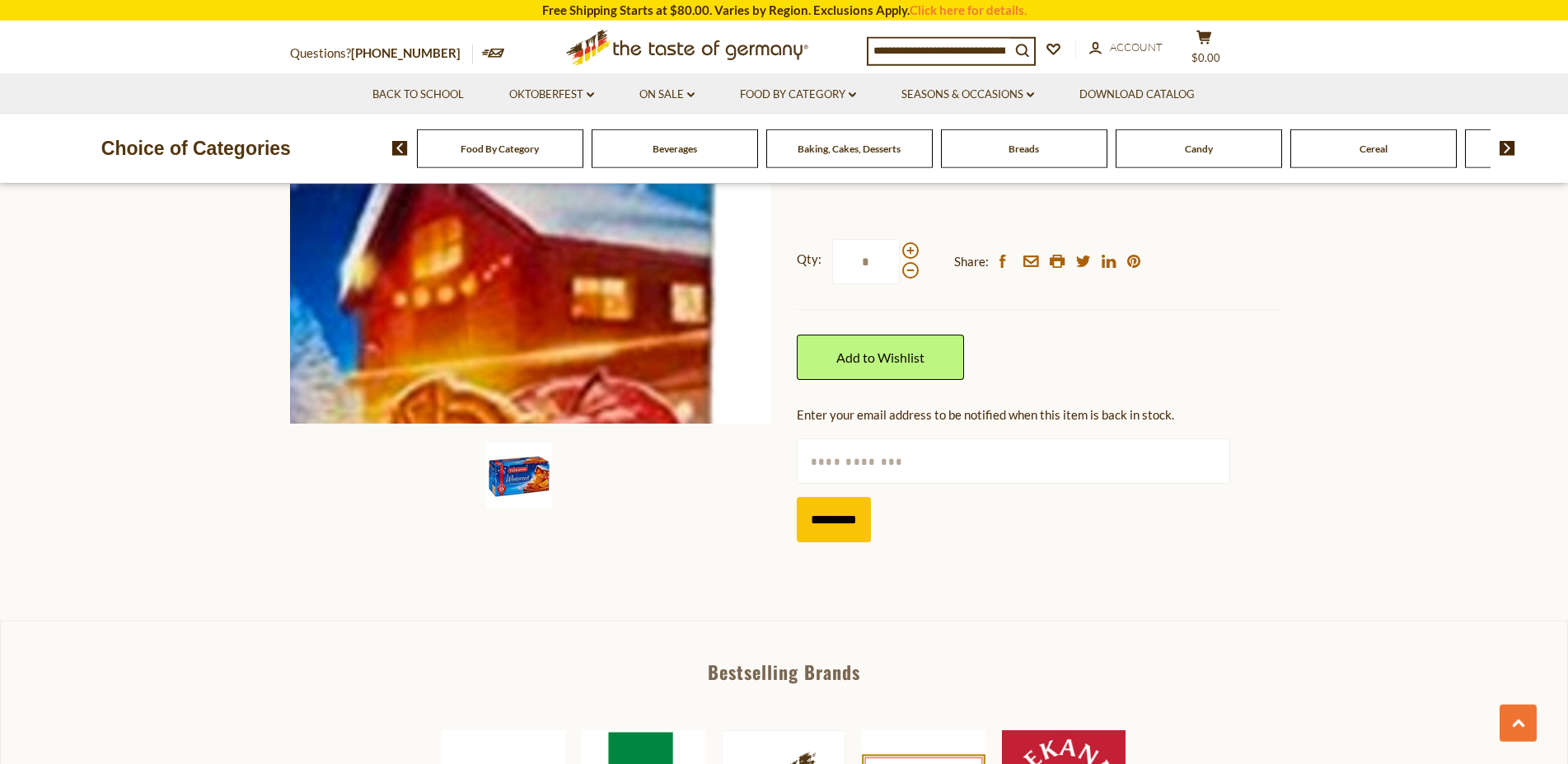
scroll to position [336, 0]
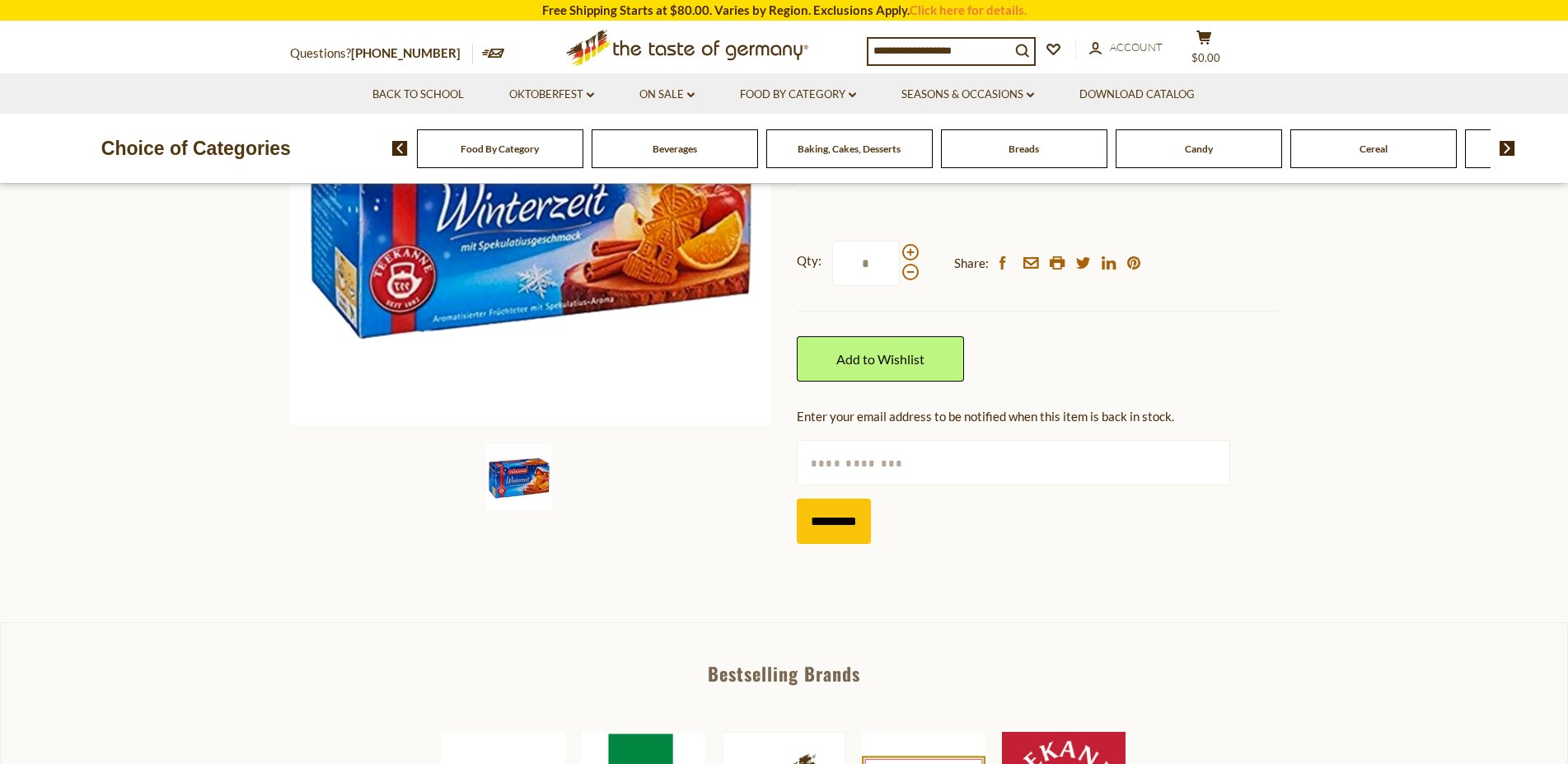
click at [584, 163] on div "Candy" at bounding box center [500, 149] width 167 height 39
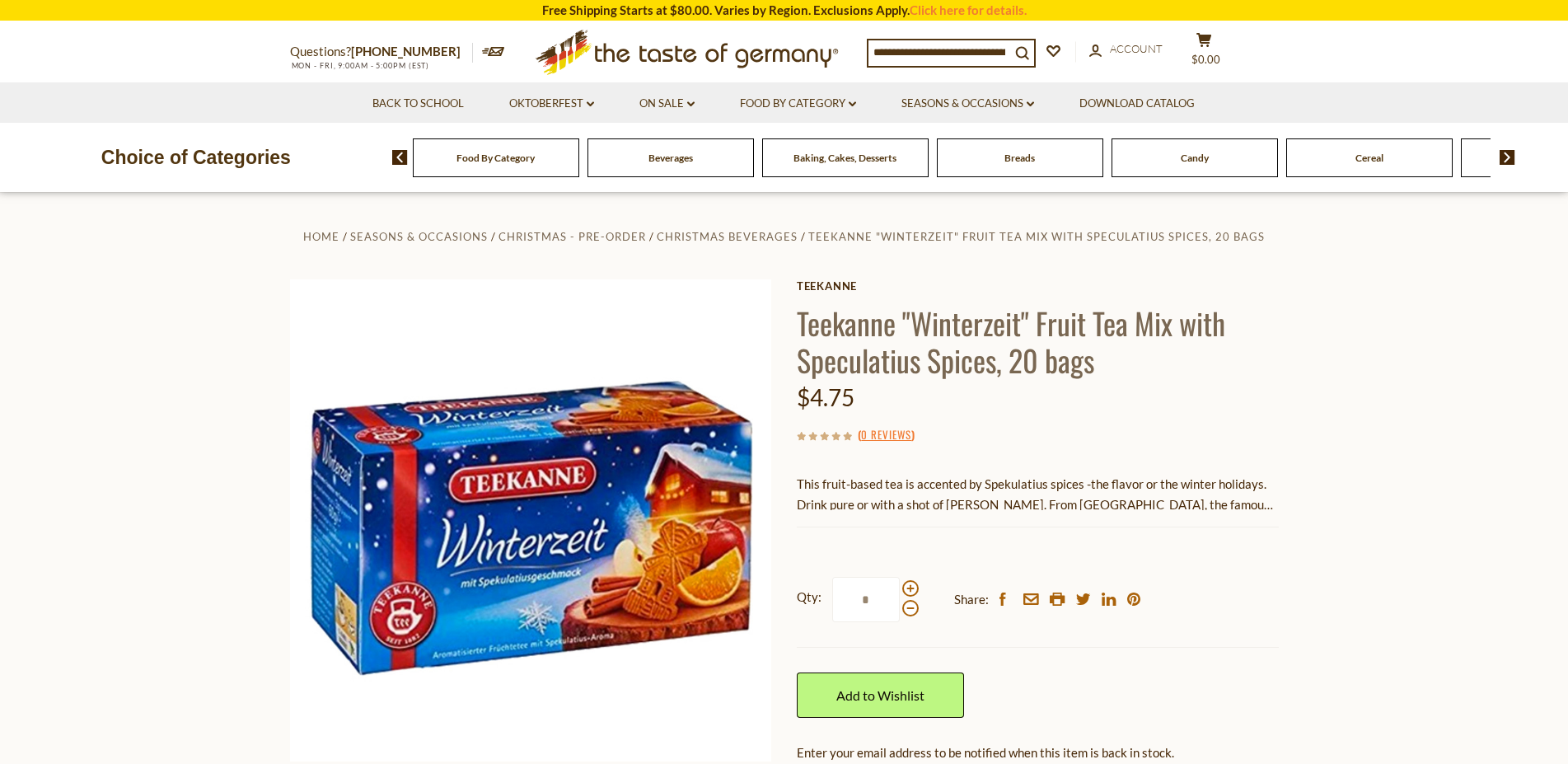
click at [1200, 163] on span "Candy" at bounding box center [1194, 158] width 28 height 13
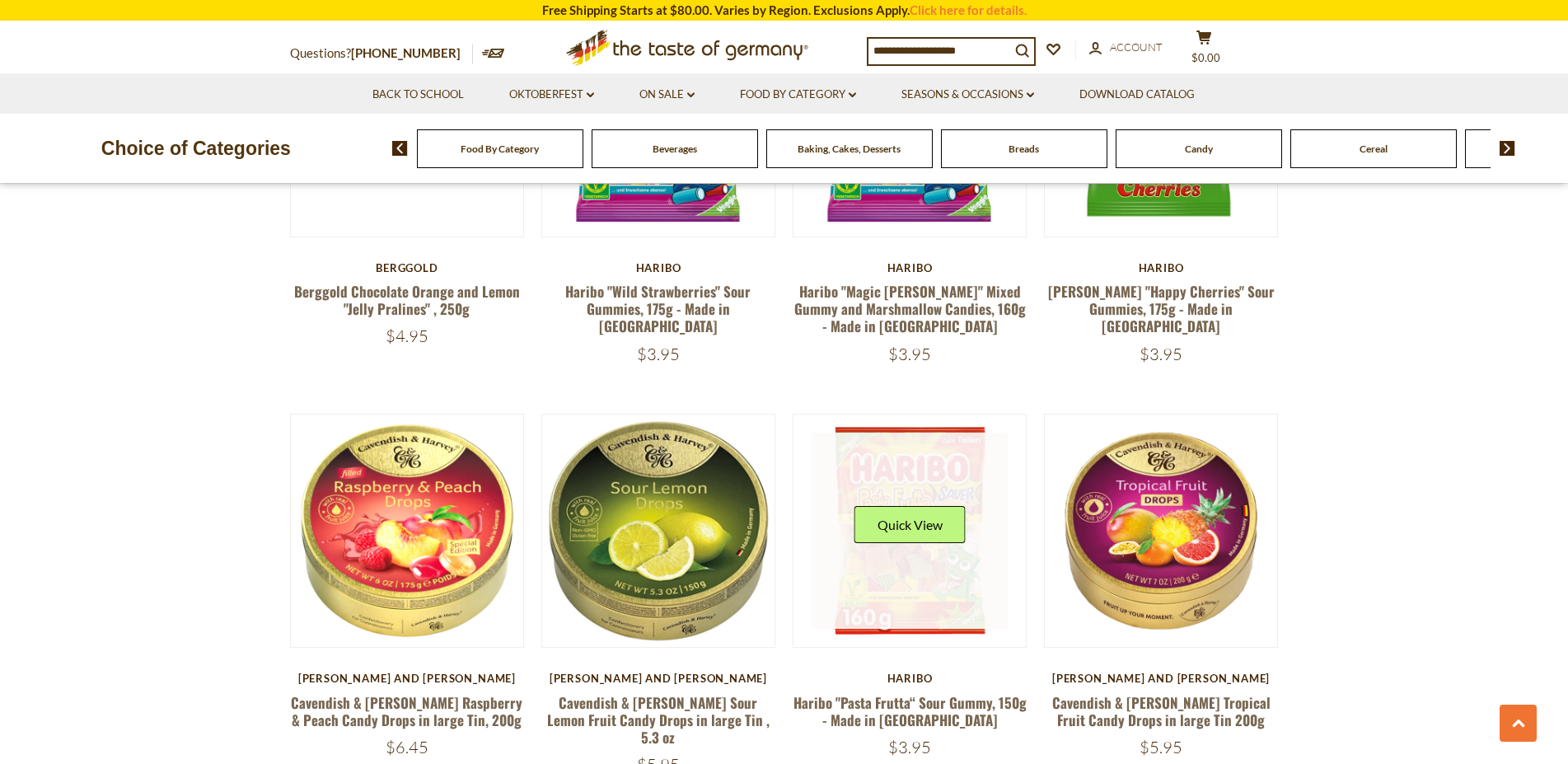
scroll to position [756, 0]
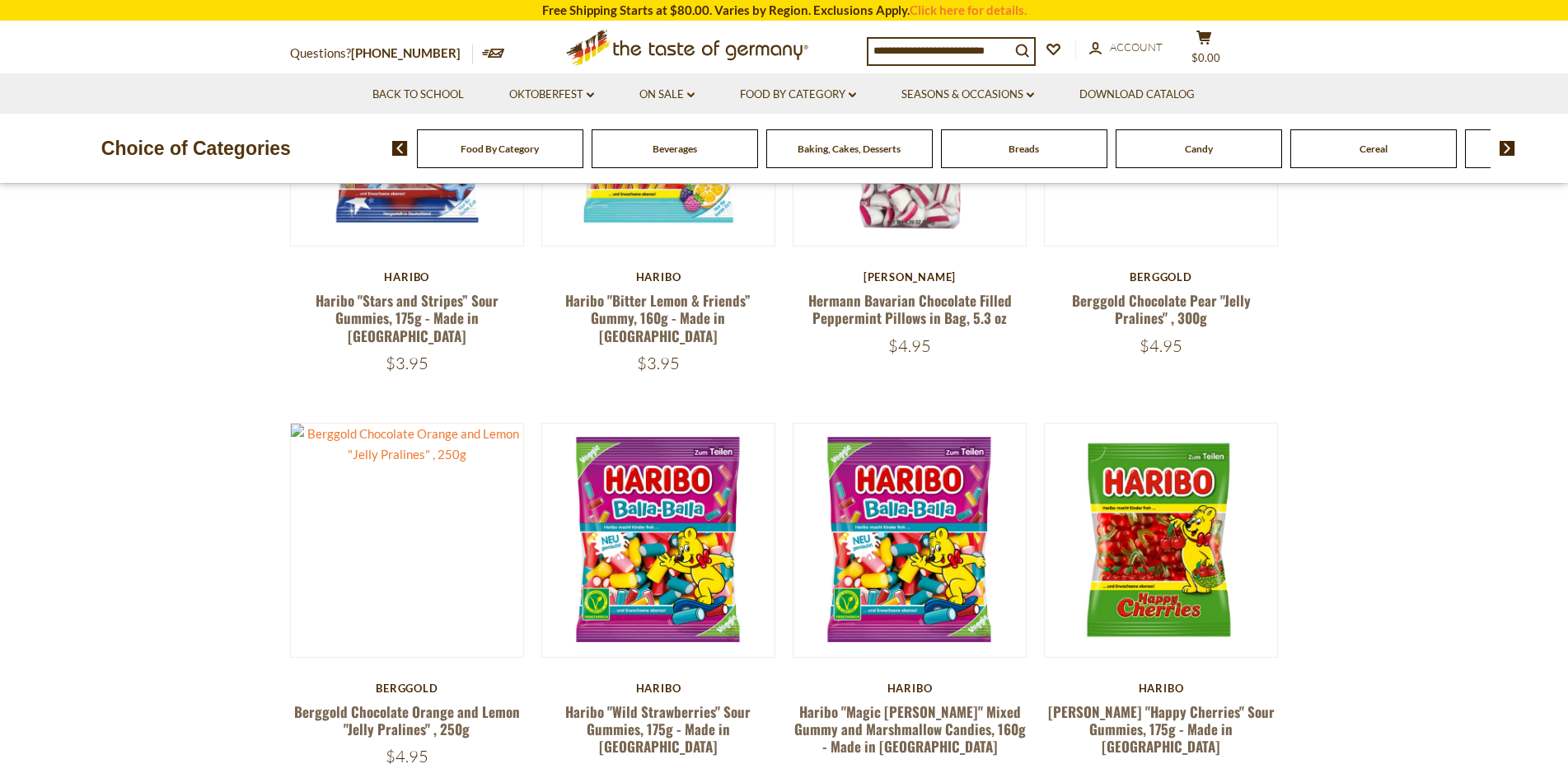
click at [953, 52] on input at bounding box center [940, 50] width 141 height 23
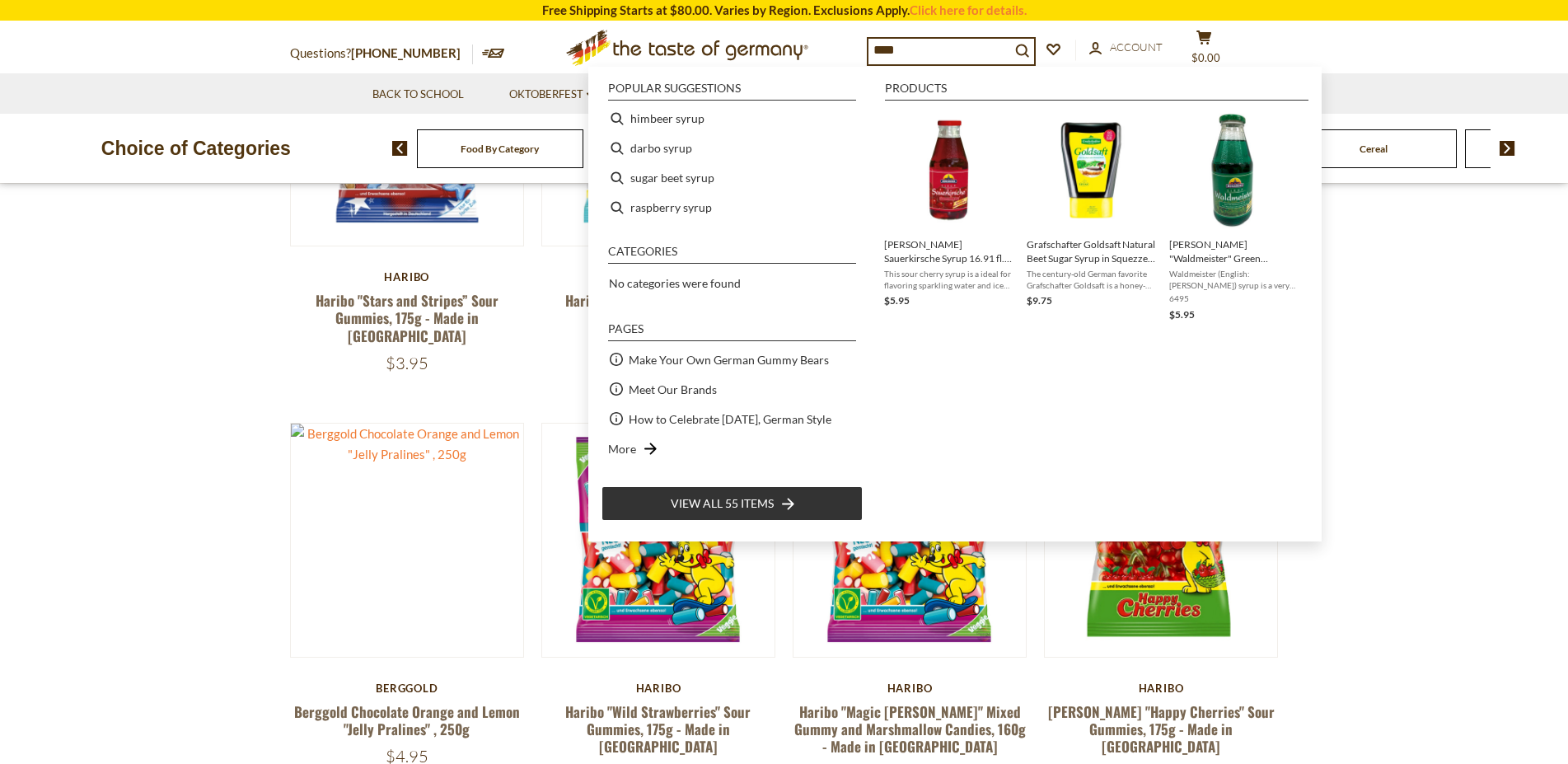
type input "*****"
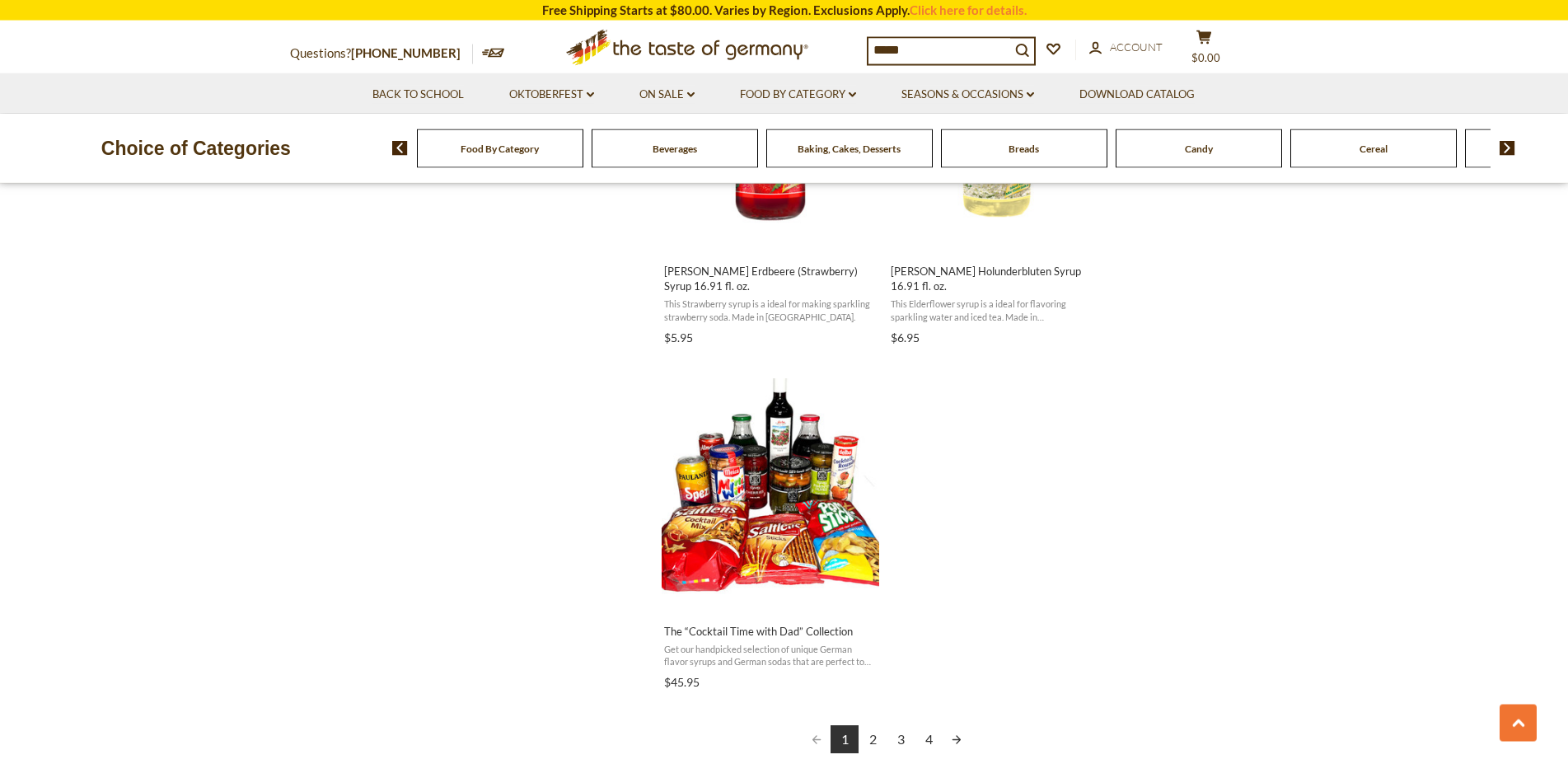
scroll to position [2690, 0]
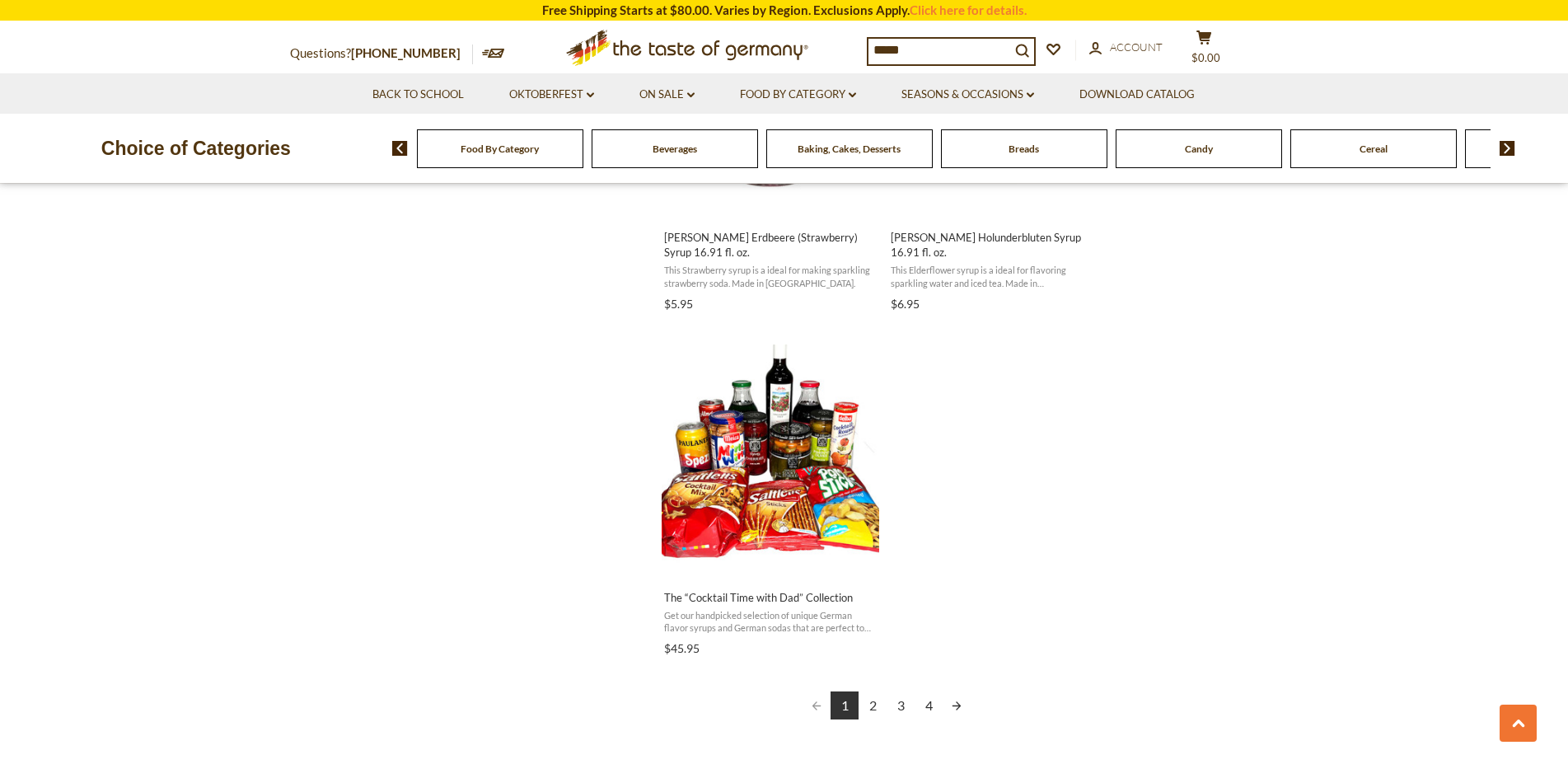
click at [956, 692] on link "Next page" at bounding box center [957, 705] width 28 height 28
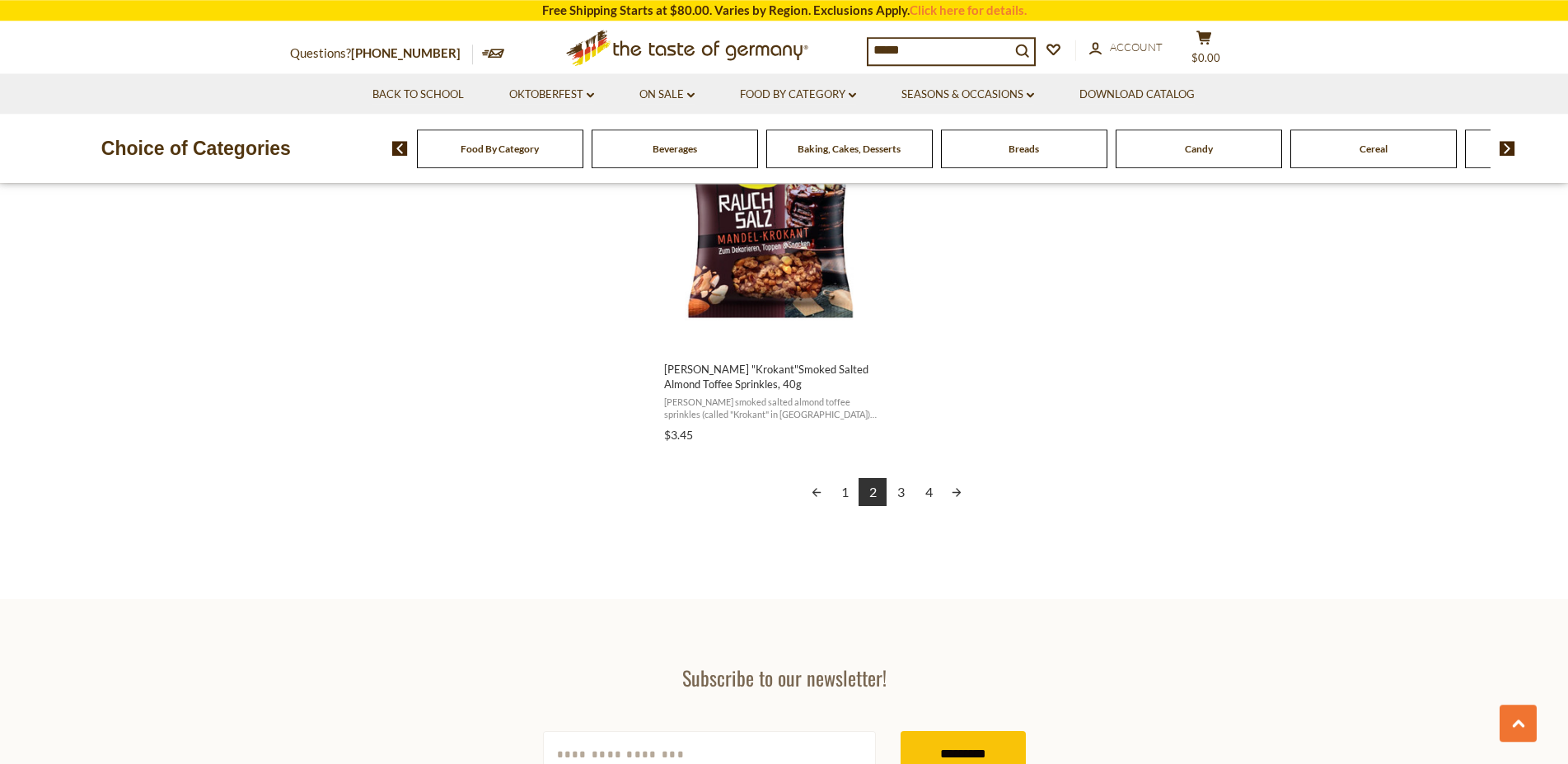
scroll to position [3111, 0]
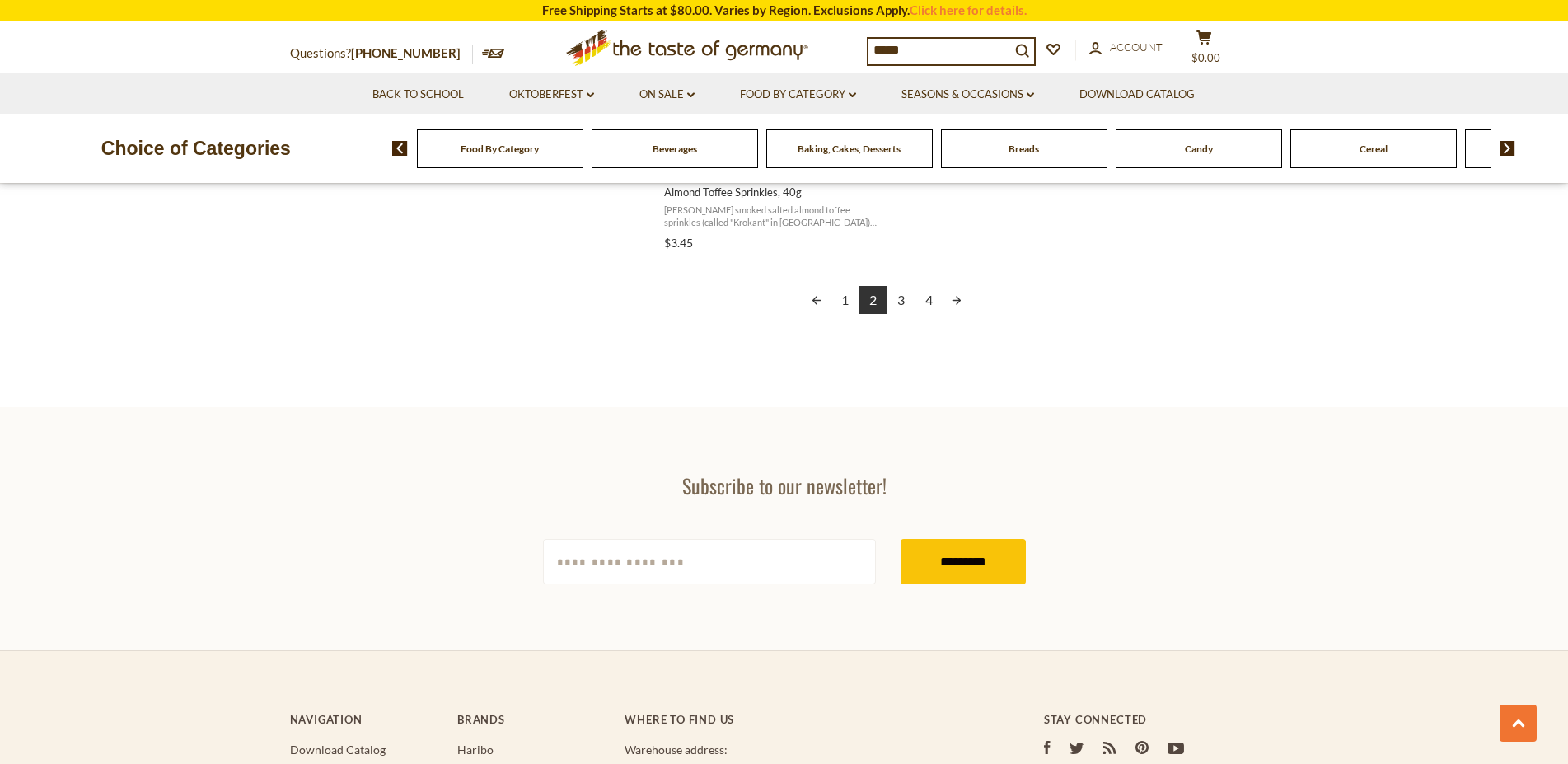
click at [899, 301] on link "3" at bounding box center [900, 300] width 28 height 28
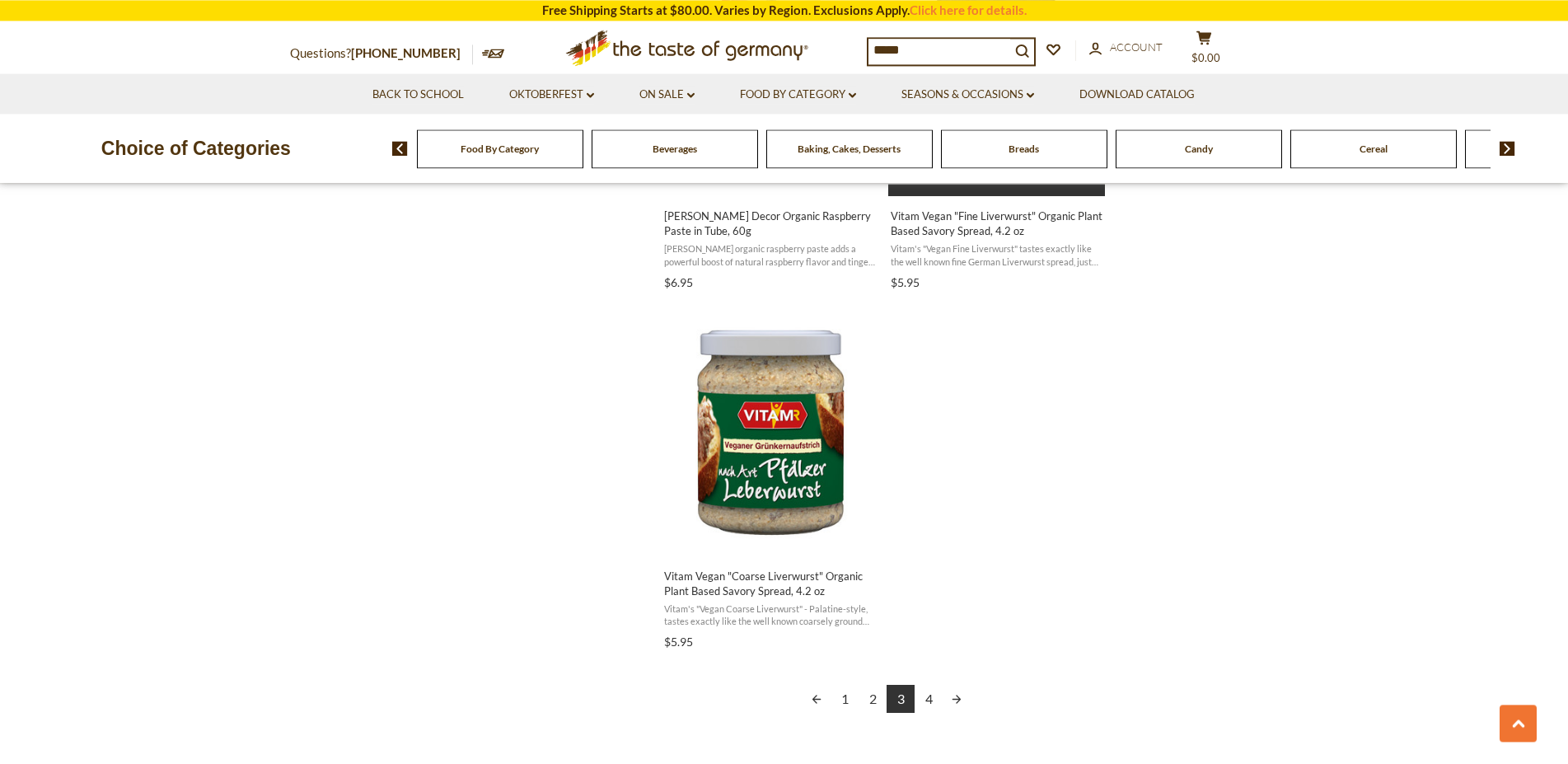
scroll to position [2775, 0]
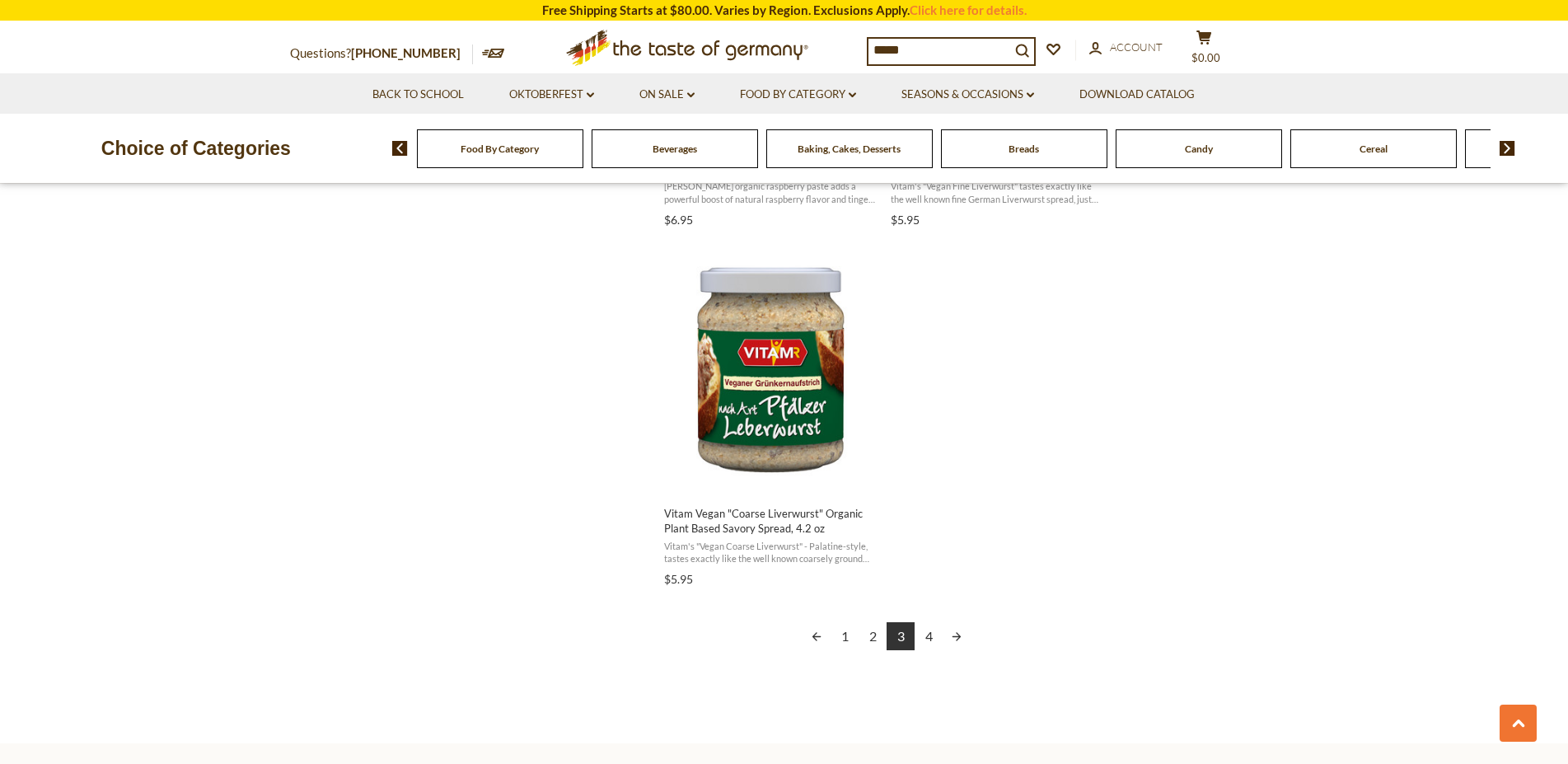
click at [923, 636] on link "4" at bounding box center [928, 636] width 28 height 28
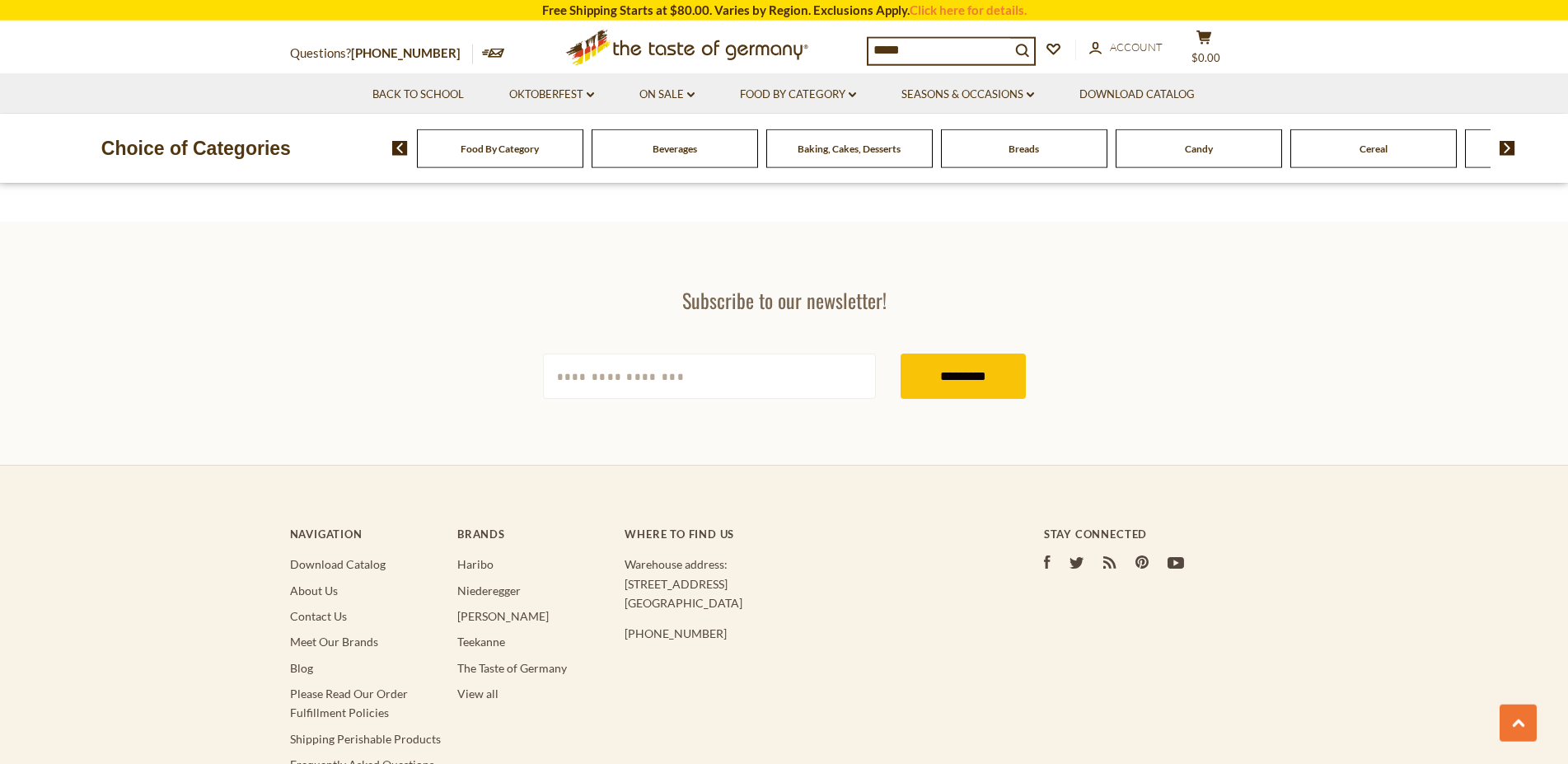
scroll to position [2354, 0]
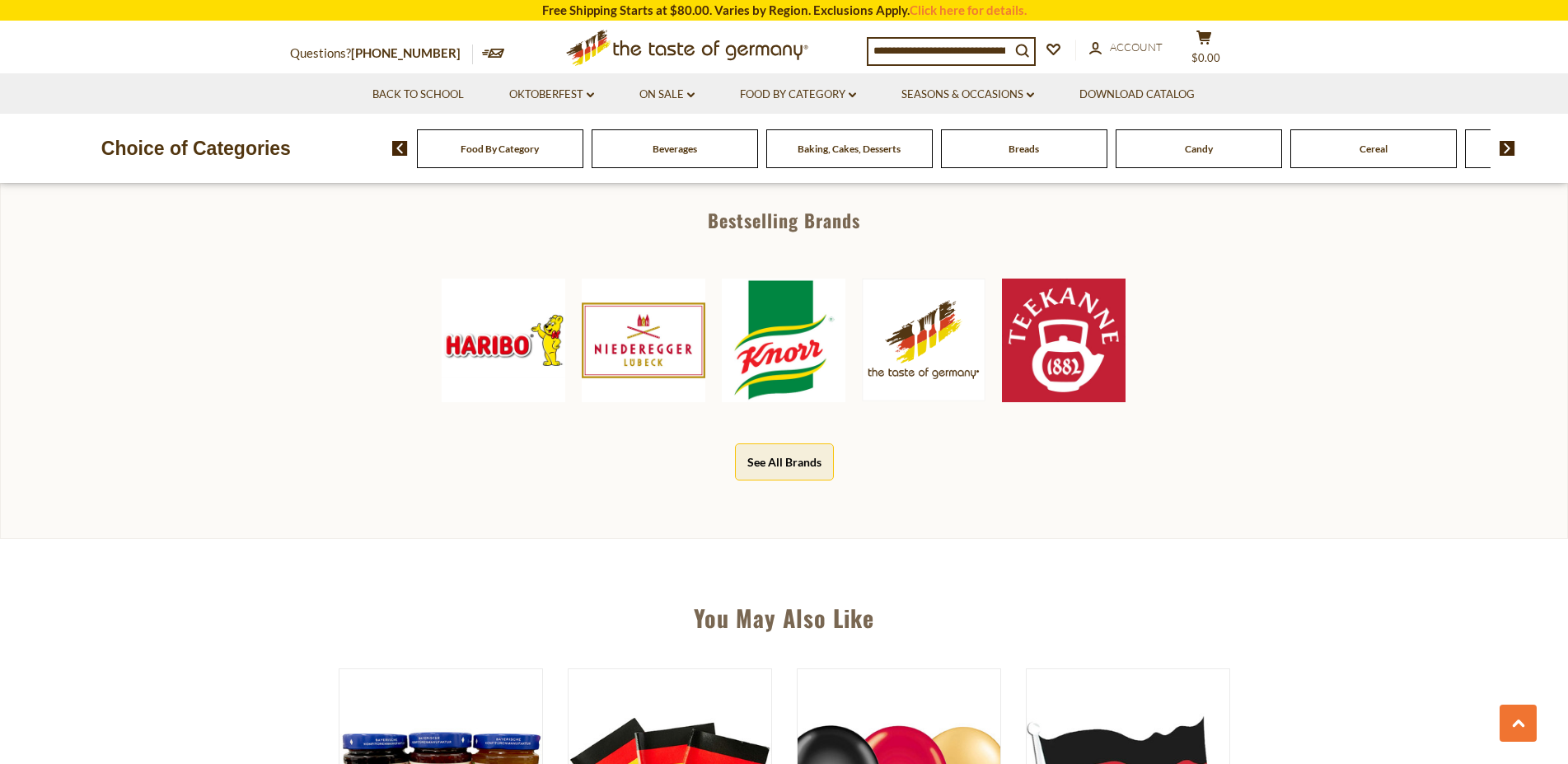
scroll to position [1178, 0]
